Goal: Task Accomplishment & Management: Use online tool/utility

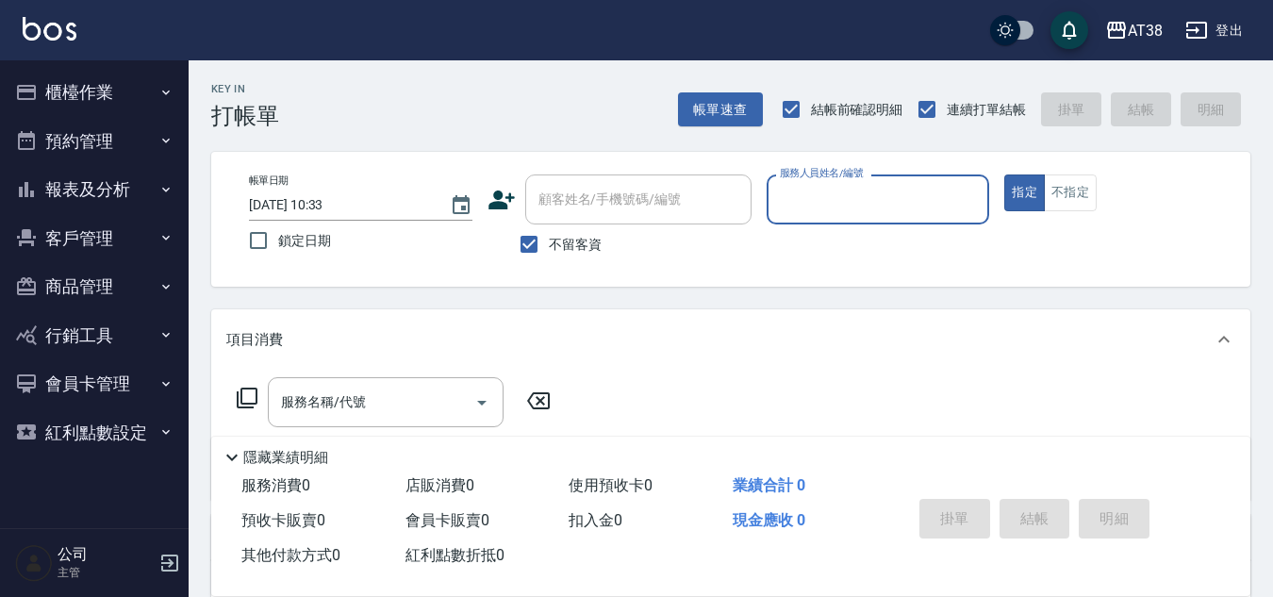
click at [109, 106] on button "櫃檯作業" at bounding box center [95, 92] width 174 height 49
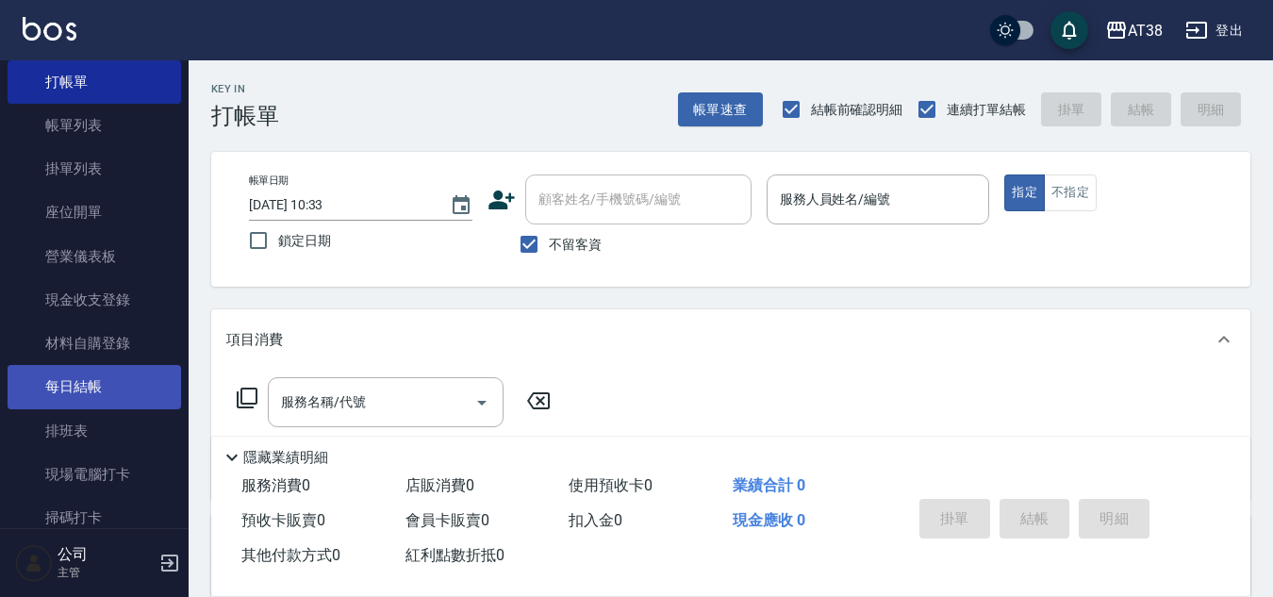
scroll to position [283, 0]
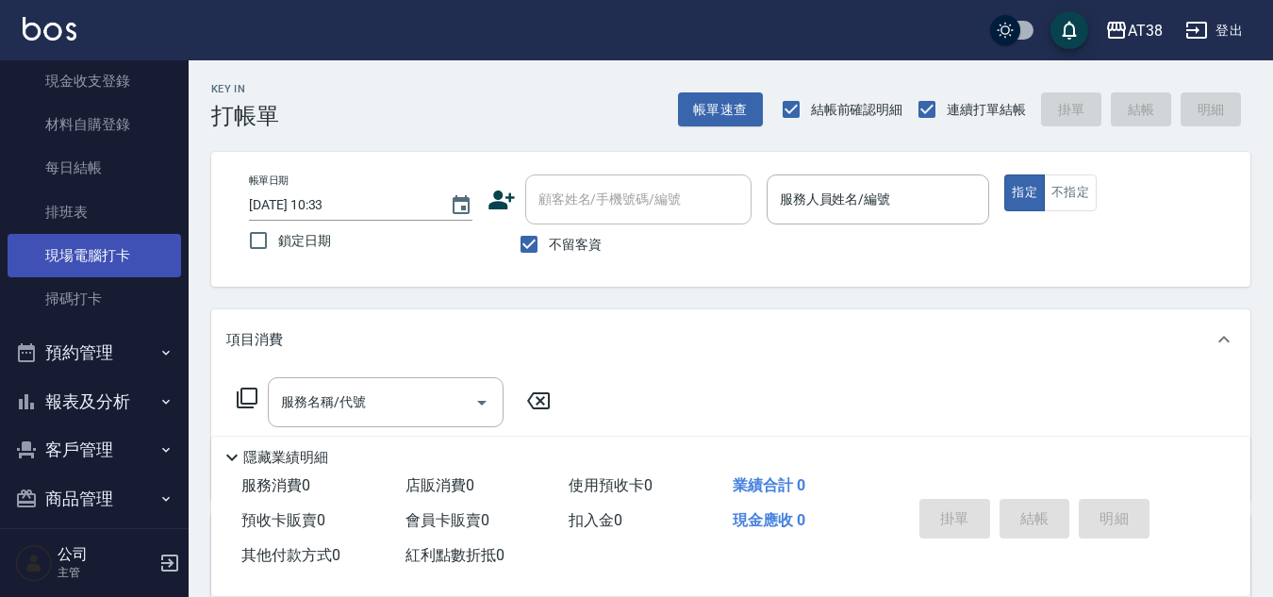
click at [93, 257] on link "現場電腦打卡" at bounding box center [95, 255] width 174 height 43
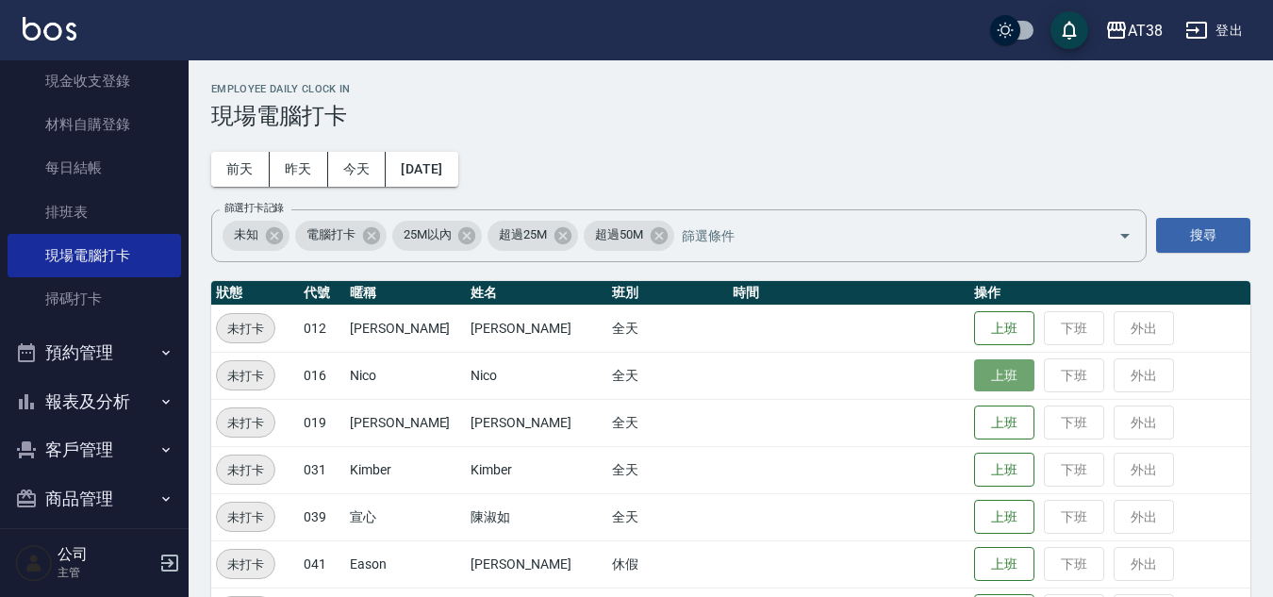
click at [985, 376] on button "上班" at bounding box center [1004, 375] width 60 height 33
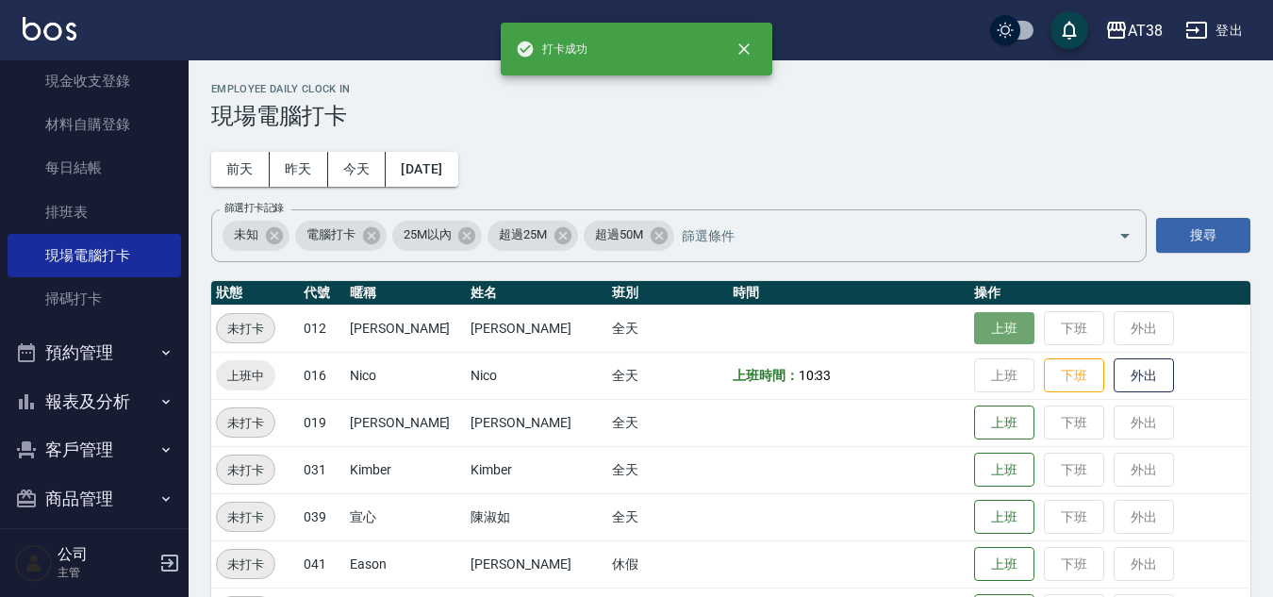
click at [991, 341] on button "上班" at bounding box center [1004, 328] width 60 height 33
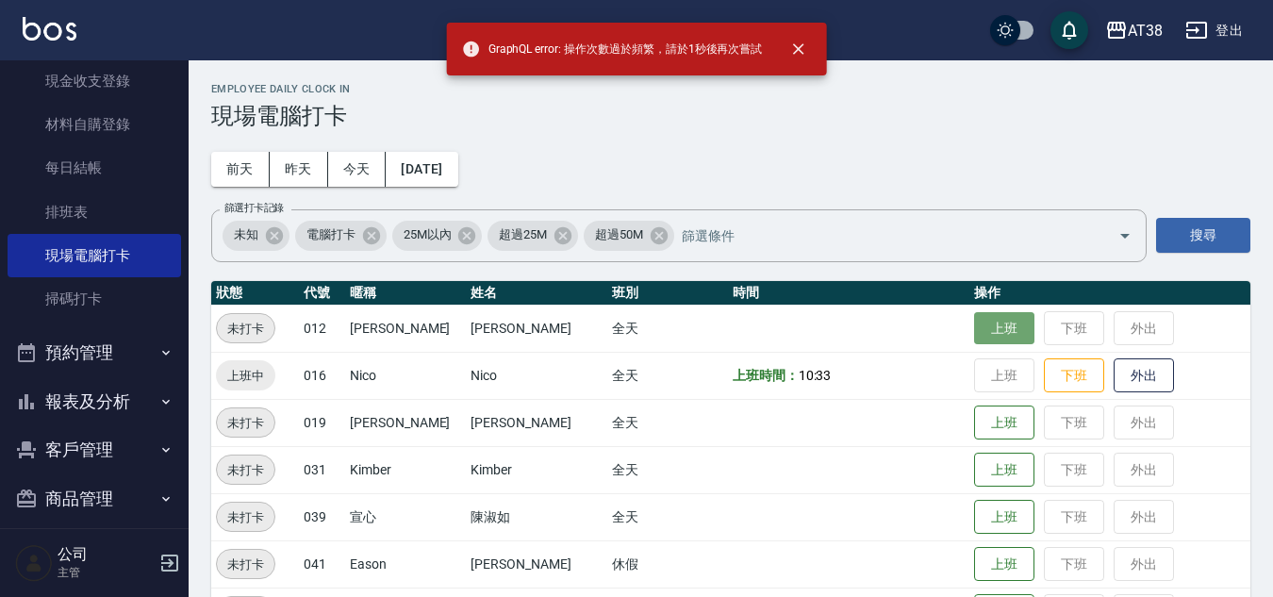
click at [991, 343] on button "上班" at bounding box center [1004, 328] width 60 height 33
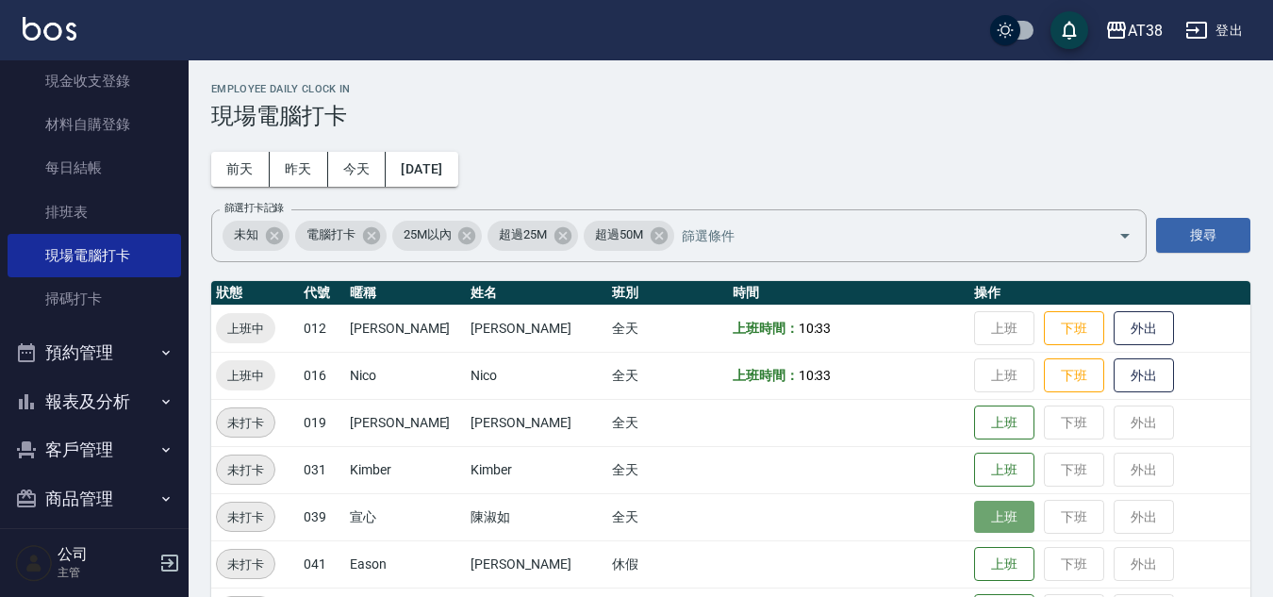
click at [991, 513] on button "上班" at bounding box center [1004, 517] width 60 height 33
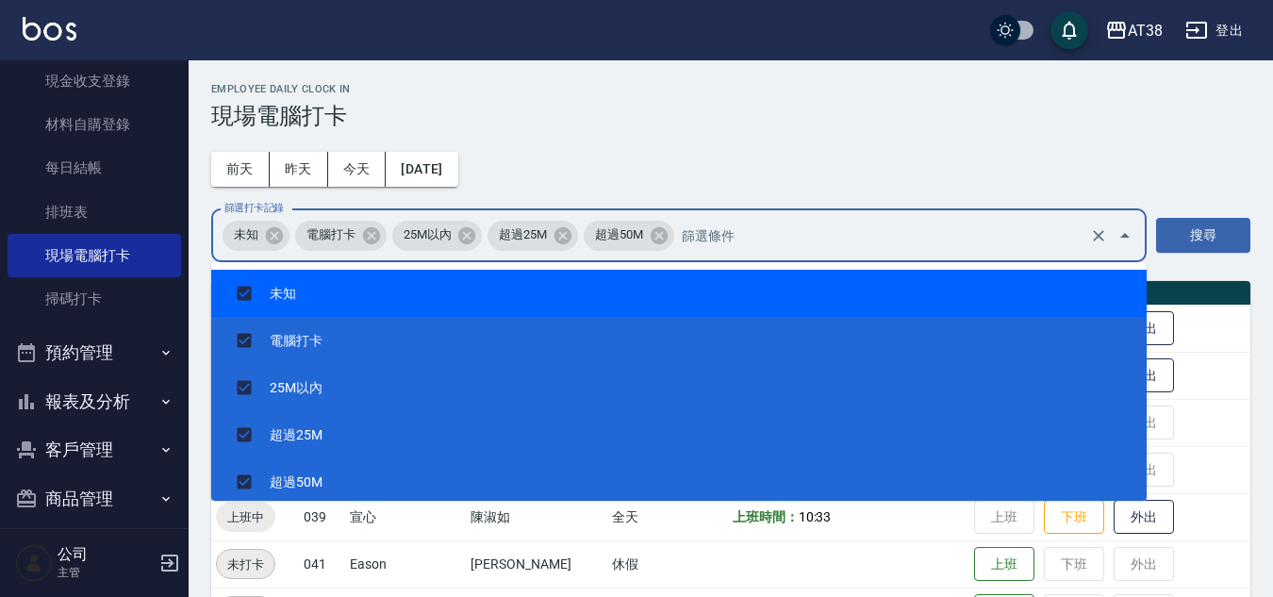
drag, startPoint x: 939, startPoint y: 228, endPoint x: 924, endPoint y: 215, distance: 20.1
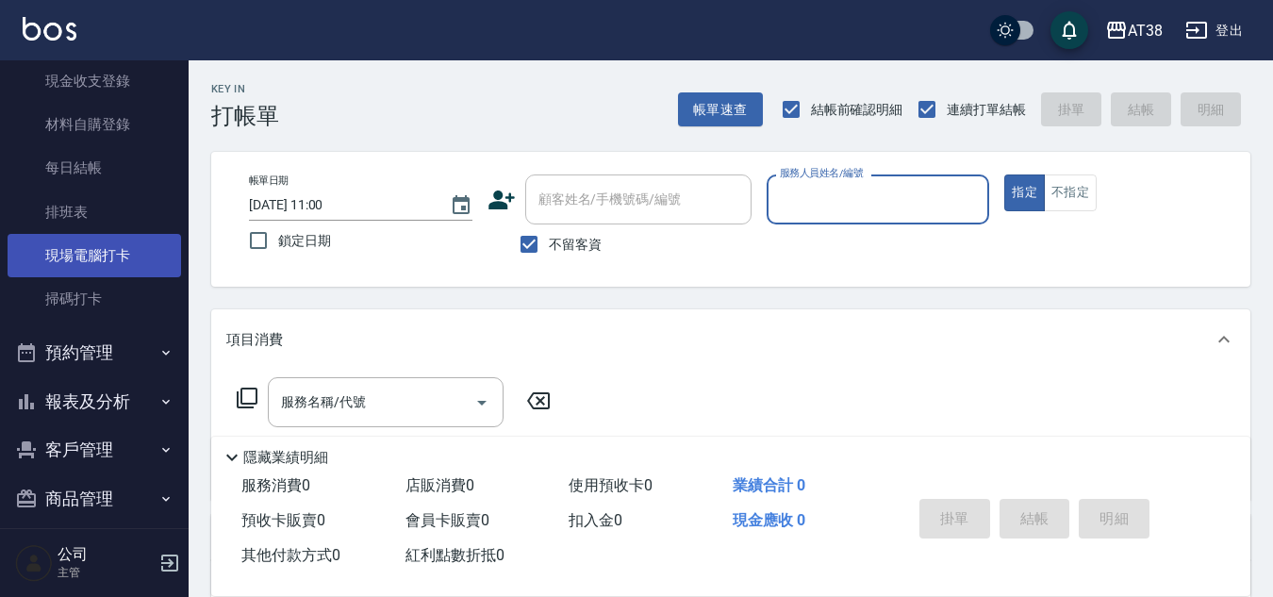
click at [76, 256] on link "現場電腦打卡" at bounding box center [95, 255] width 174 height 43
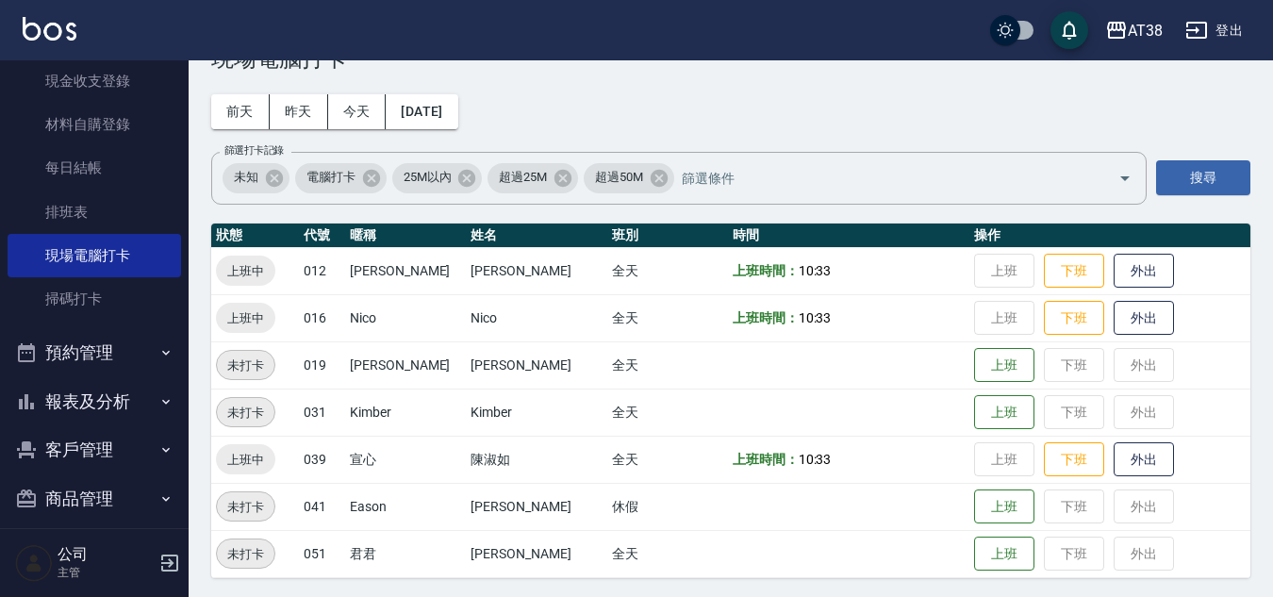
scroll to position [61, 0]
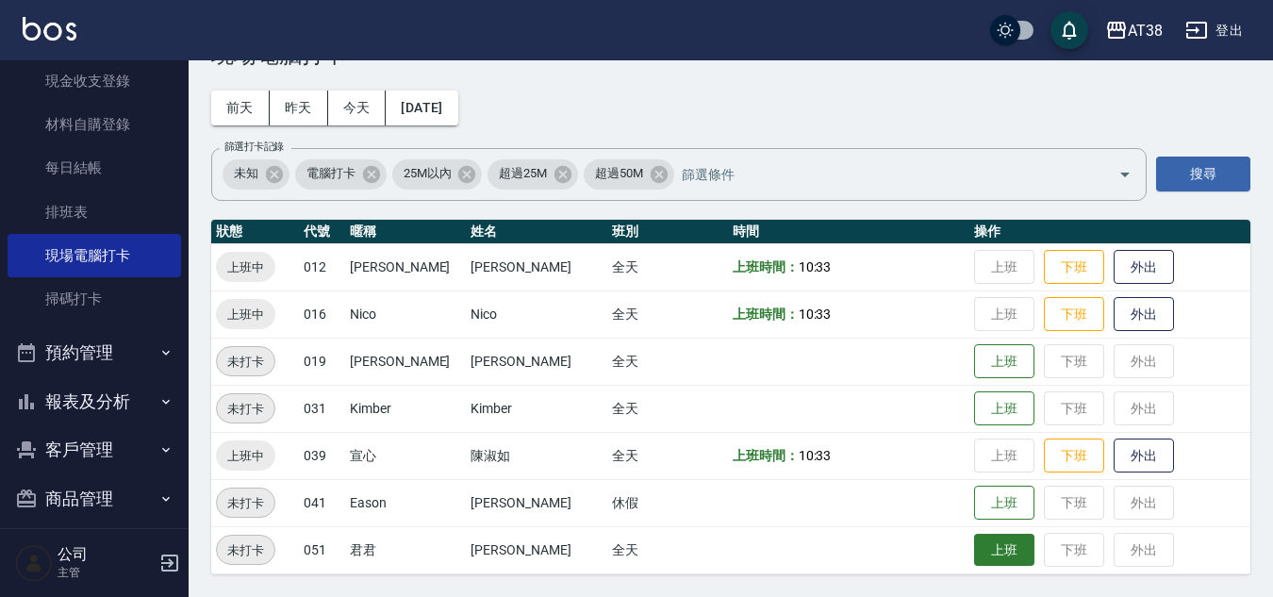
click at [997, 536] on button "上班" at bounding box center [1004, 550] width 60 height 33
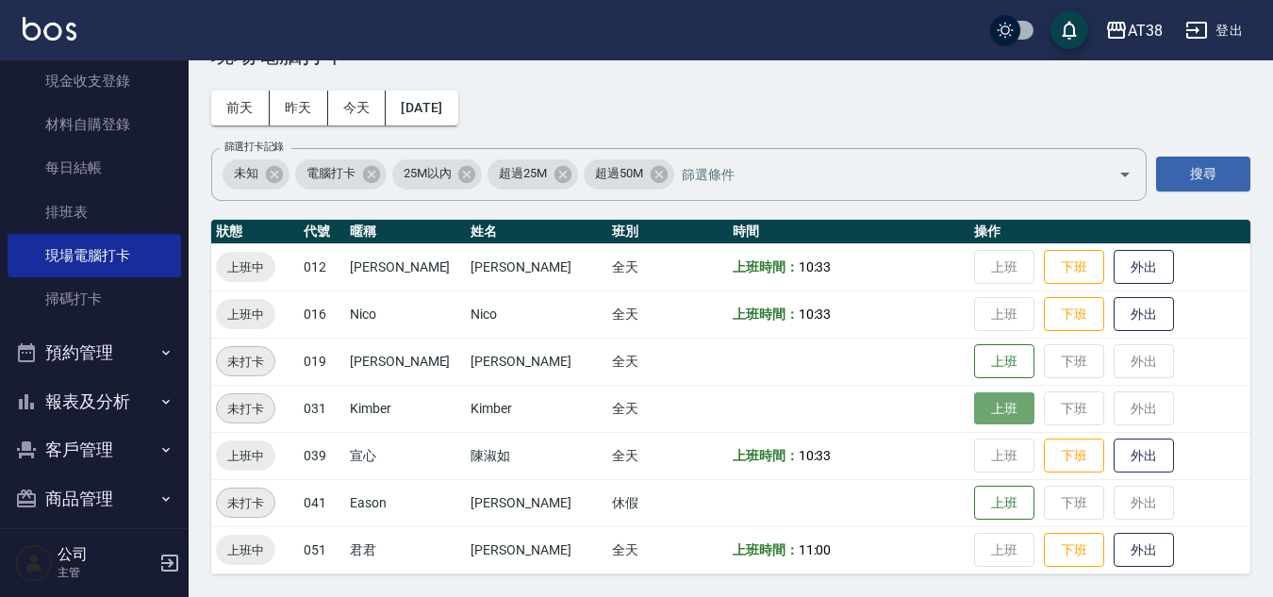
click at [974, 422] on button "上班" at bounding box center [1004, 408] width 60 height 33
